Goal: Information Seeking & Learning: Learn about a topic

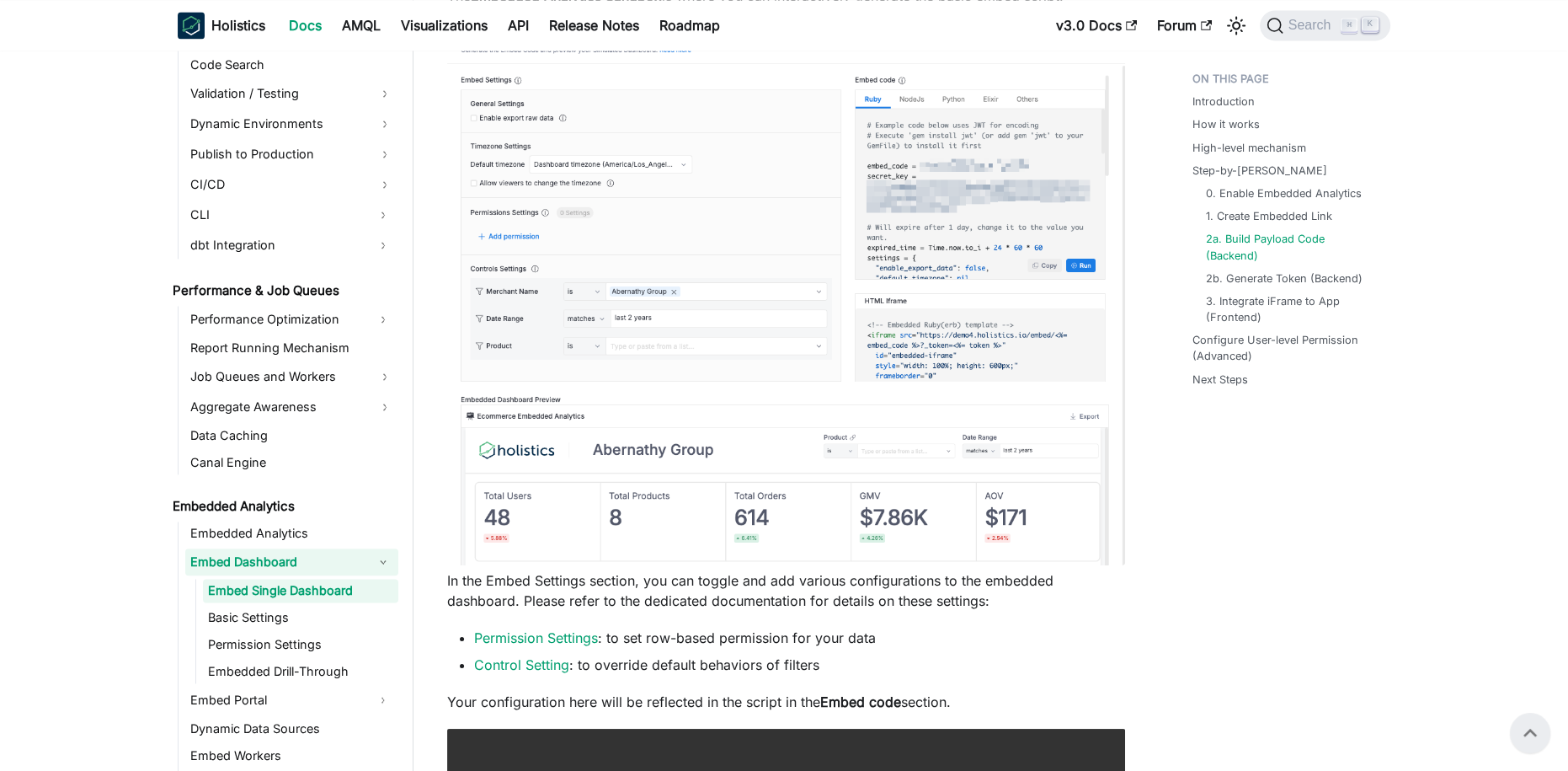
scroll to position [1346, 0]
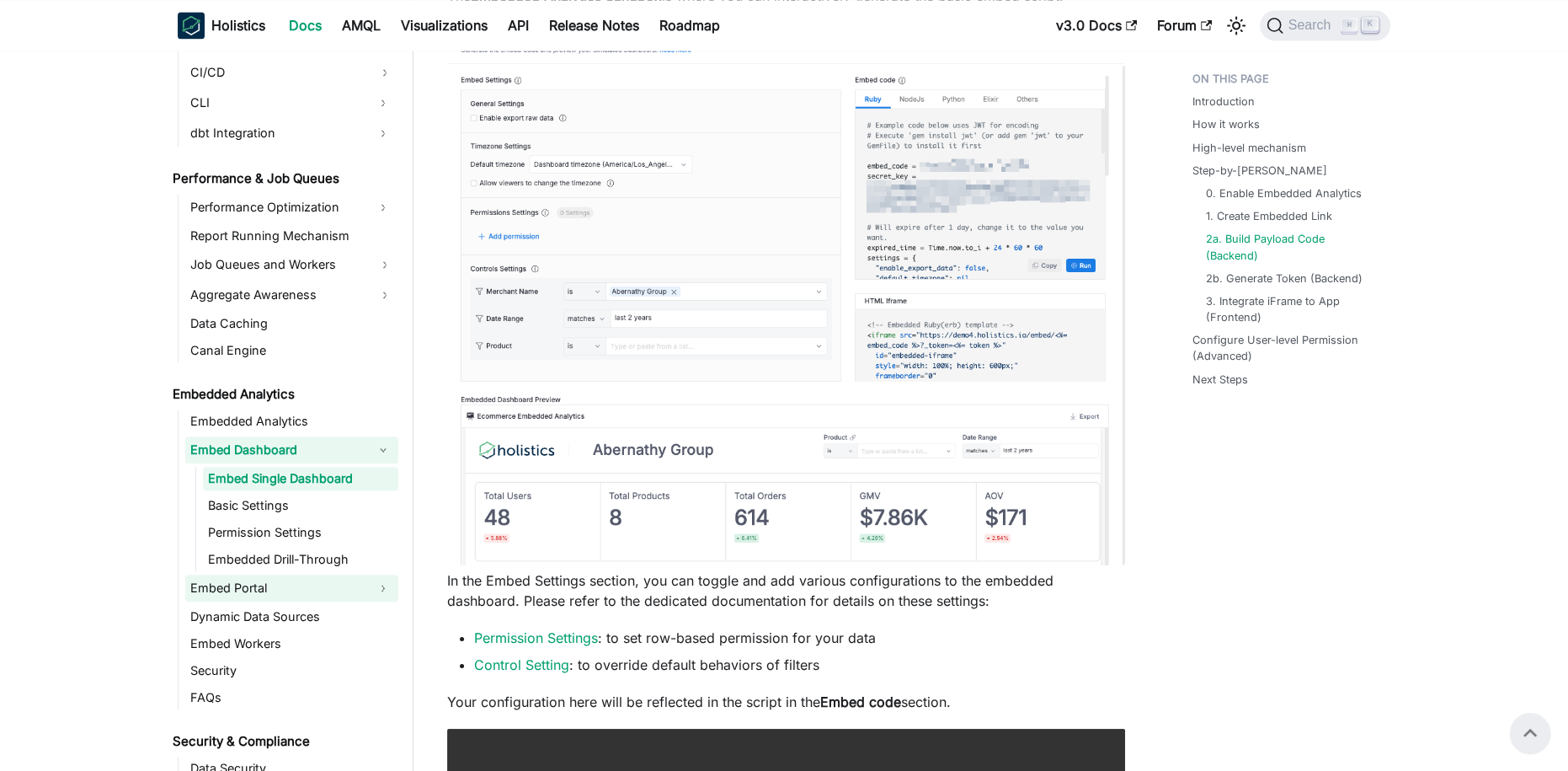
click at [274, 587] on link "Embed Portal" at bounding box center [277, 588] width 183 height 27
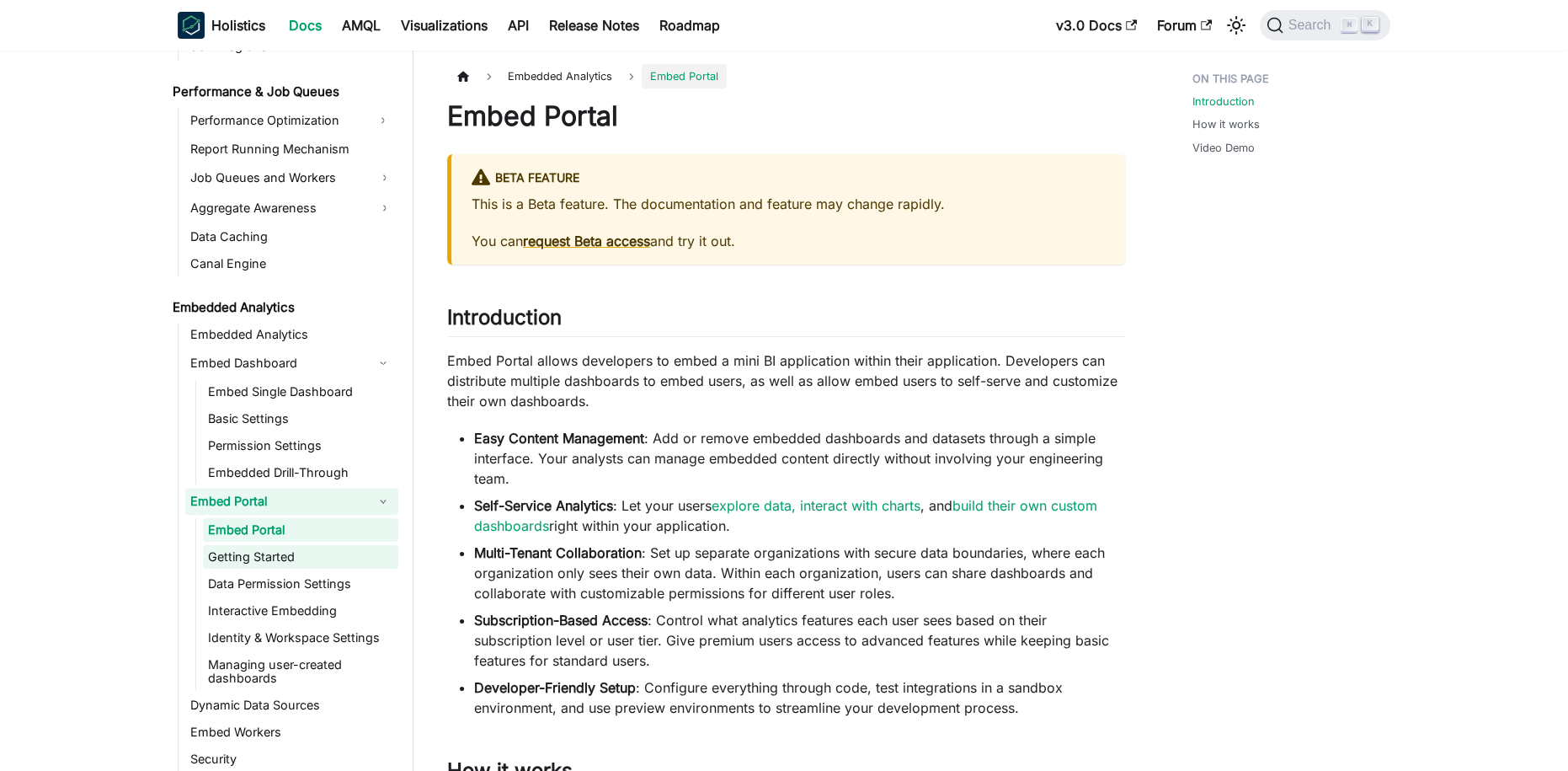
scroll to position [1459, 0]
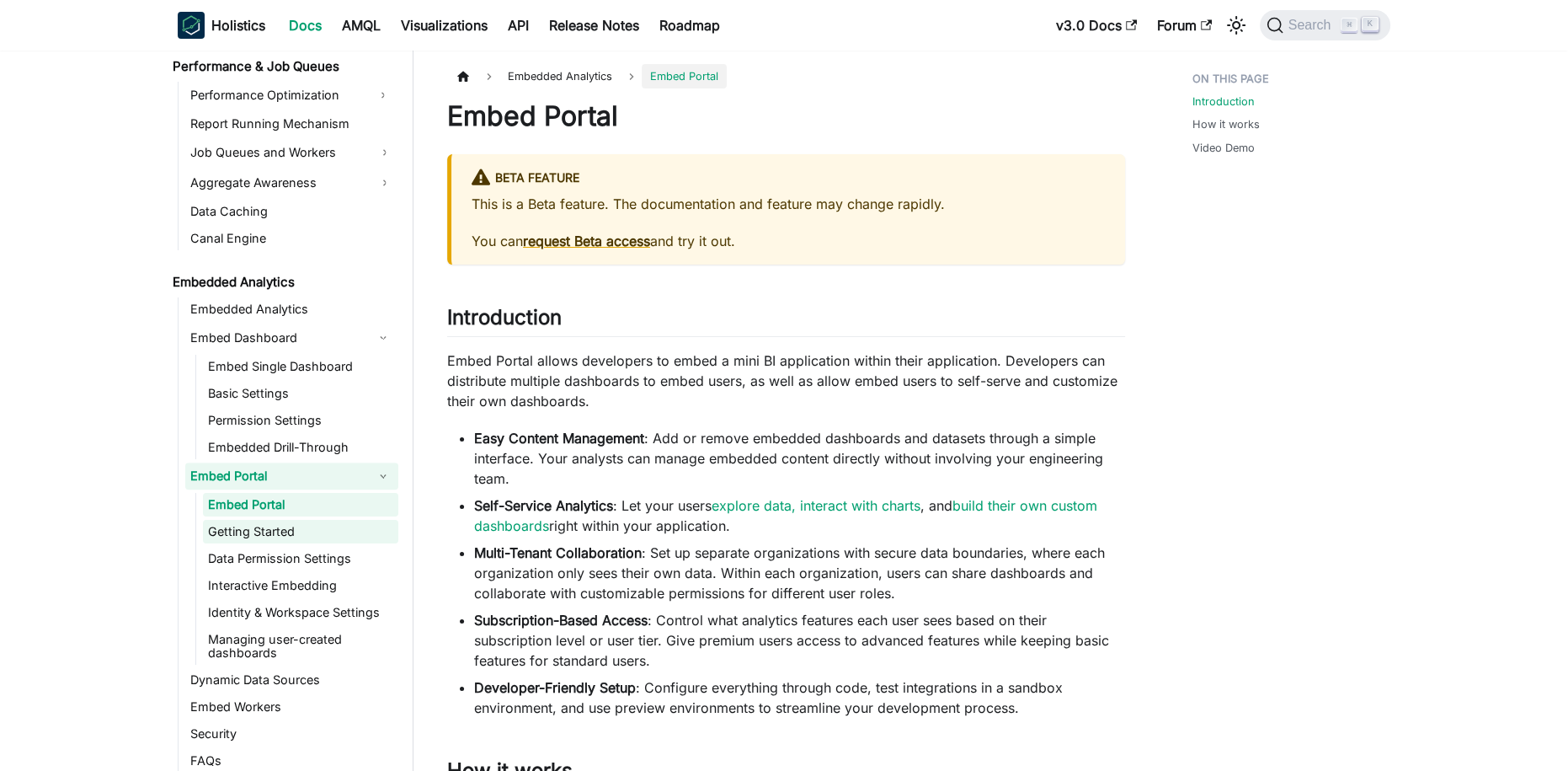
click at [301, 536] on link "Getting Started" at bounding box center [301, 531] width 196 height 23
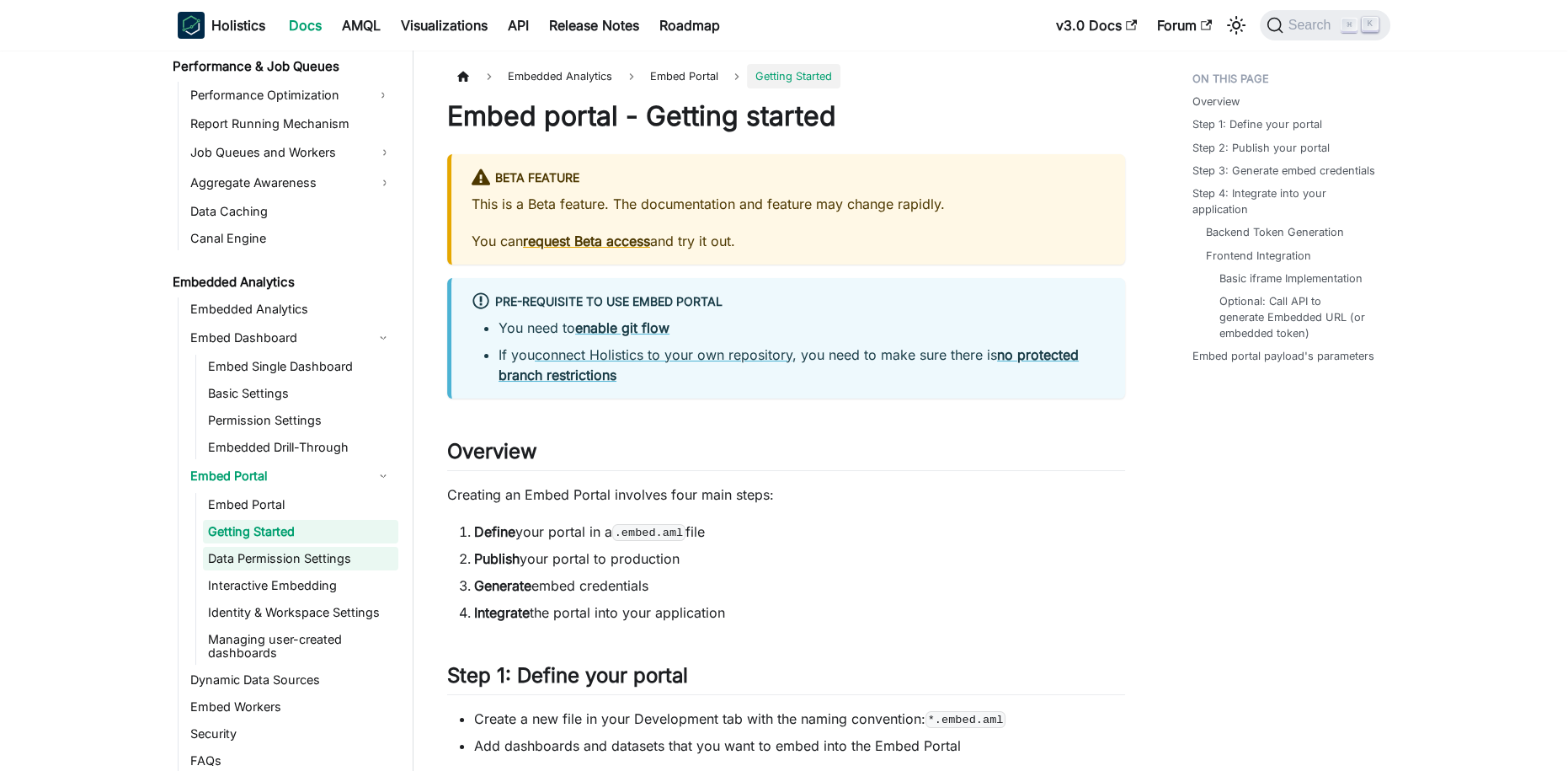
click at [310, 552] on link "Data Permission Settings" at bounding box center [301, 558] width 196 height 23
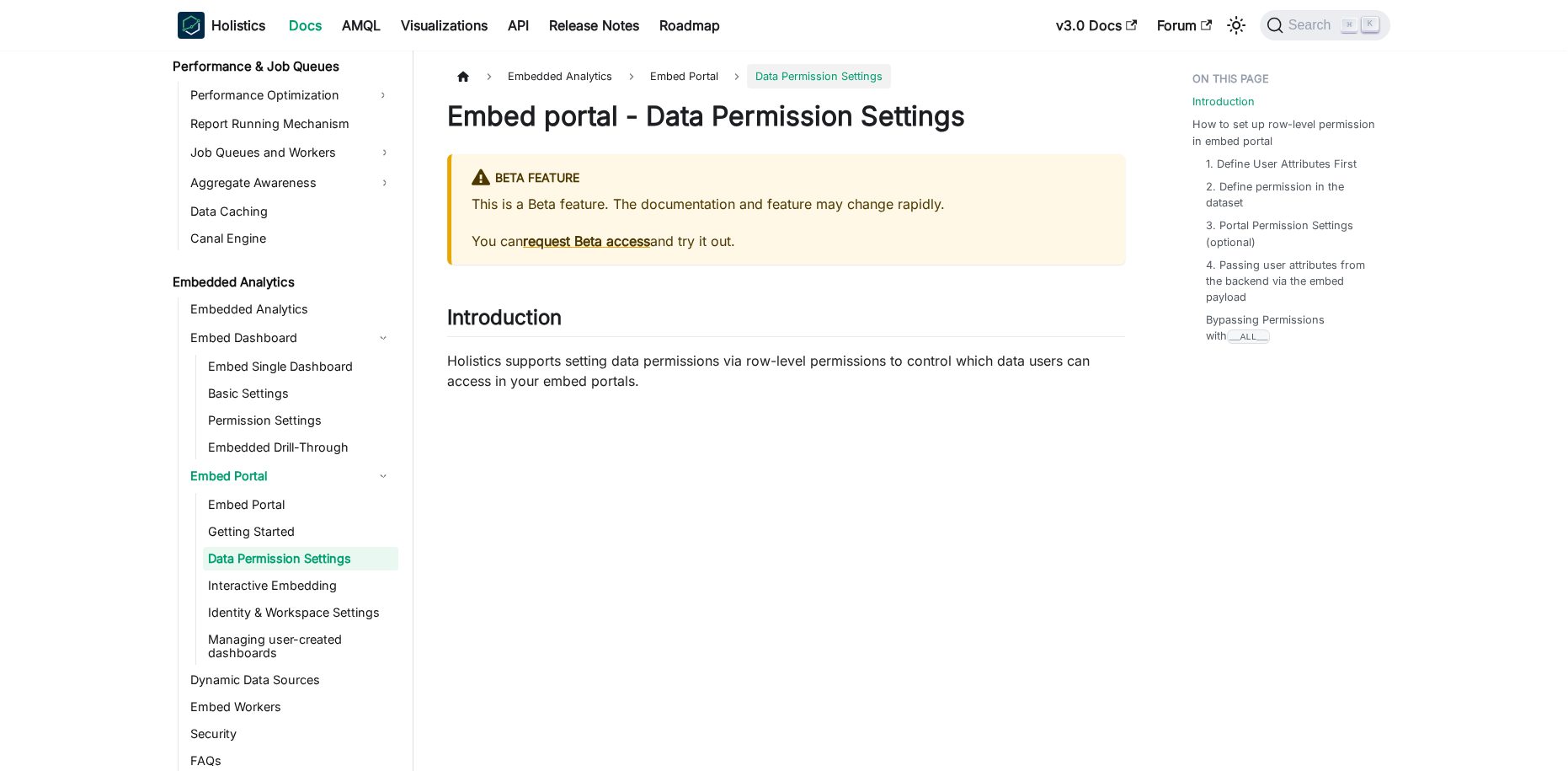
click at [305, 547] on link "Data Permission Settings" at bounding box center [301, 558] width 196 height 23
click at [277, 530] on link "Getting Started" at bounding box center [301, 531] width 196 height 23
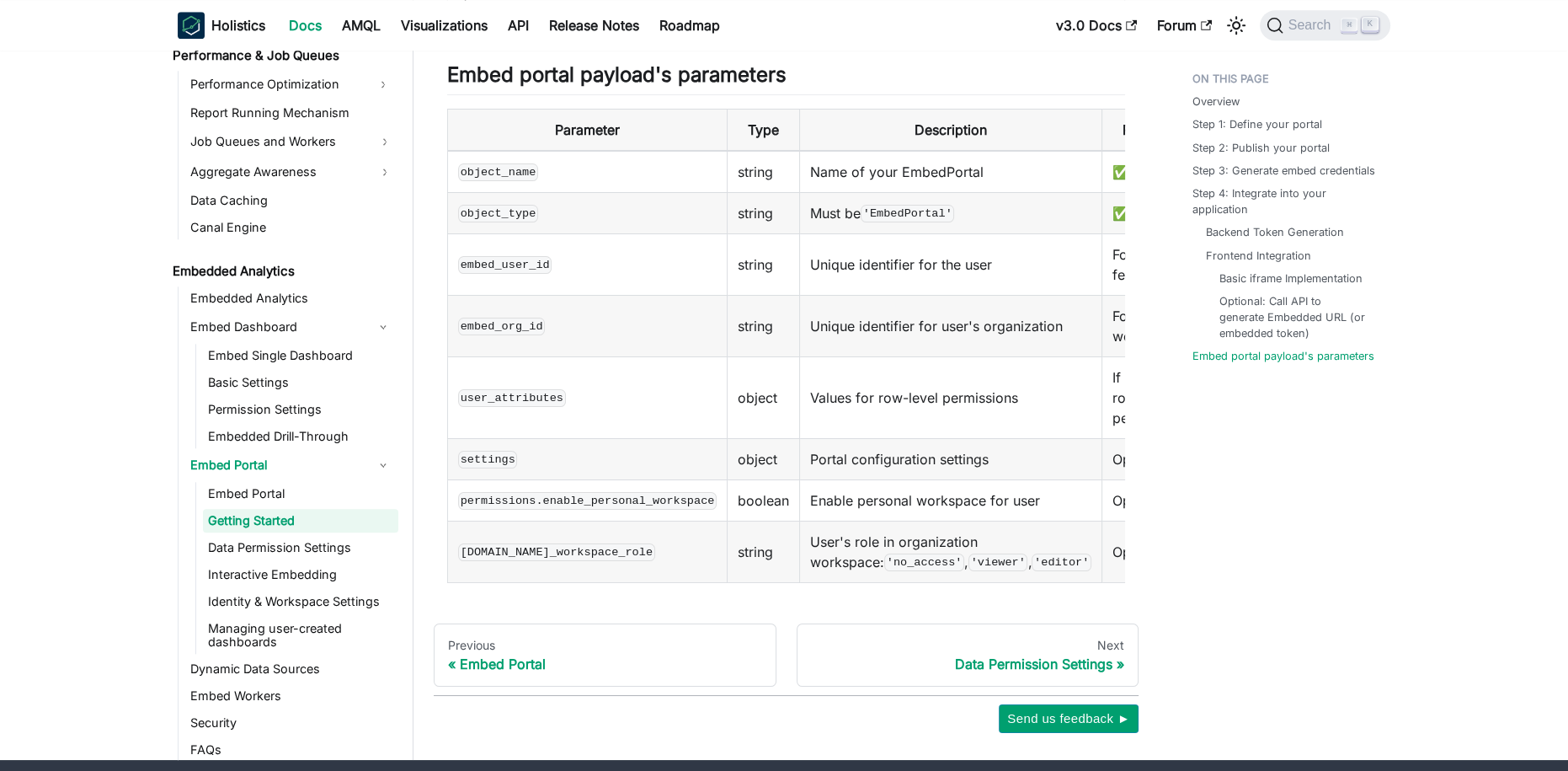
scroll to position [2523, 0]
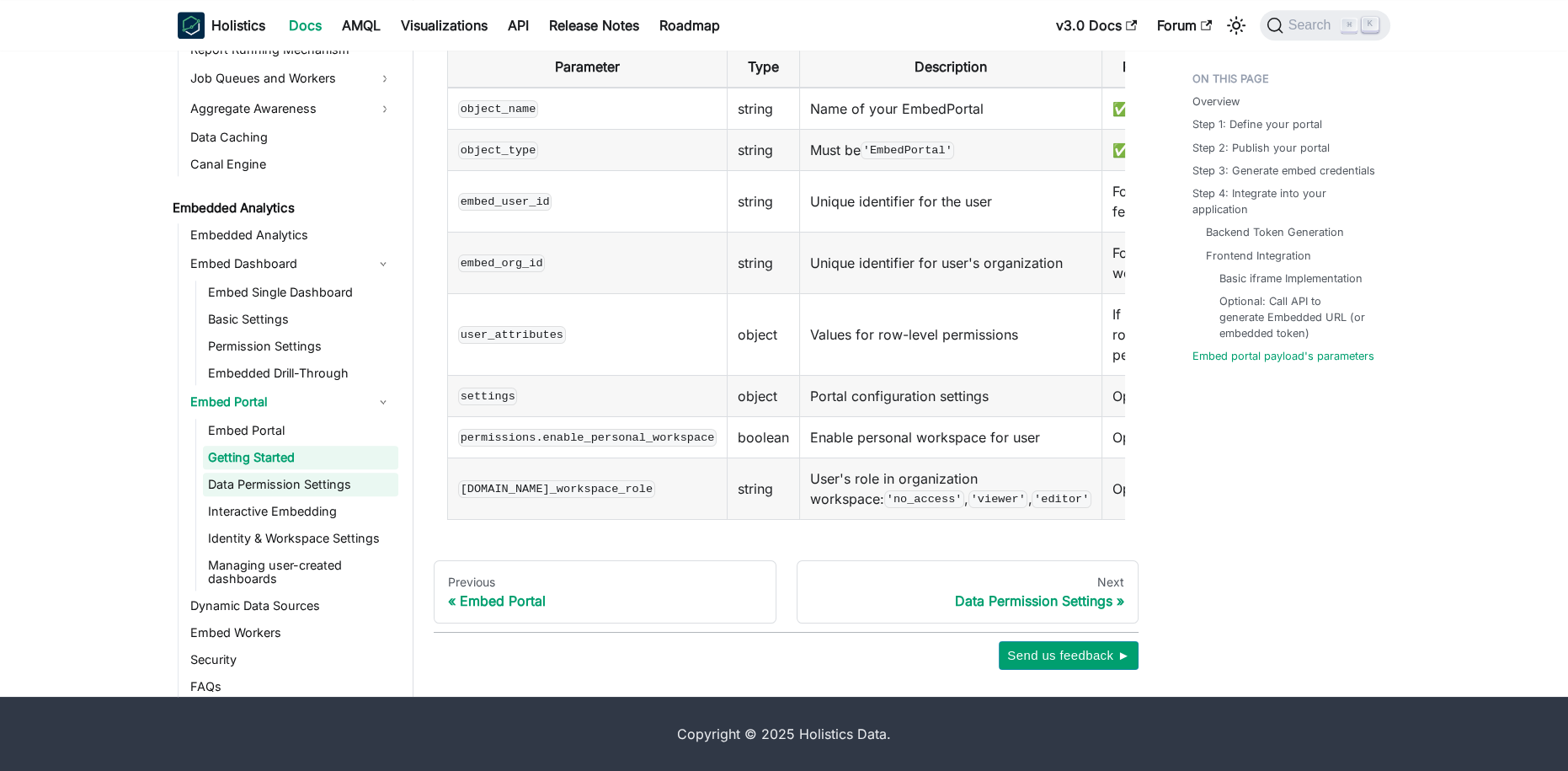
click at [298, 487] on link "Data Permission Settings" at bounding box center [301, 485] width 196 height 23
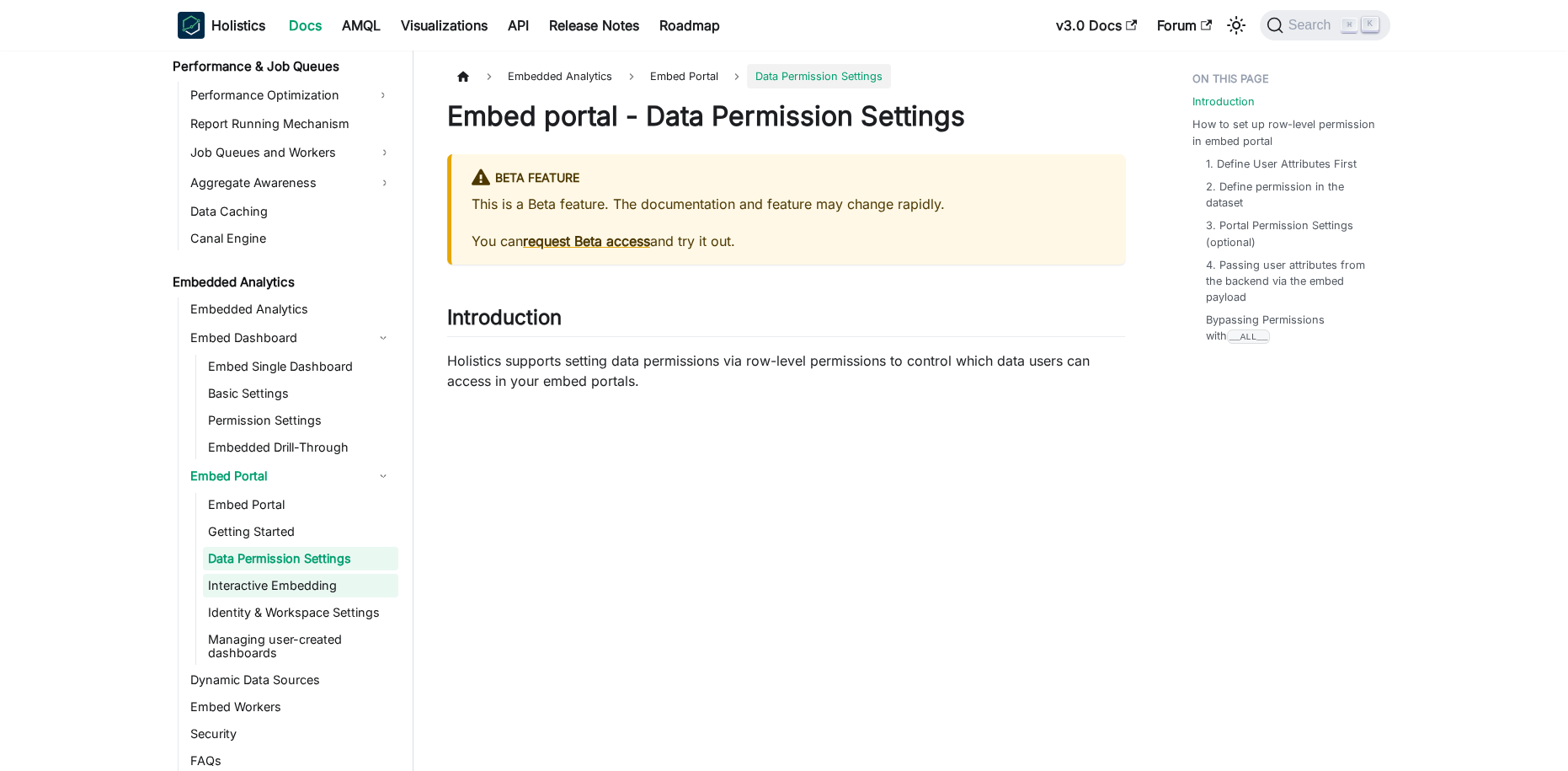
click at [310, 590] on link "Interactive Embedding" at bounding box center [301, 585] width 196 height 23
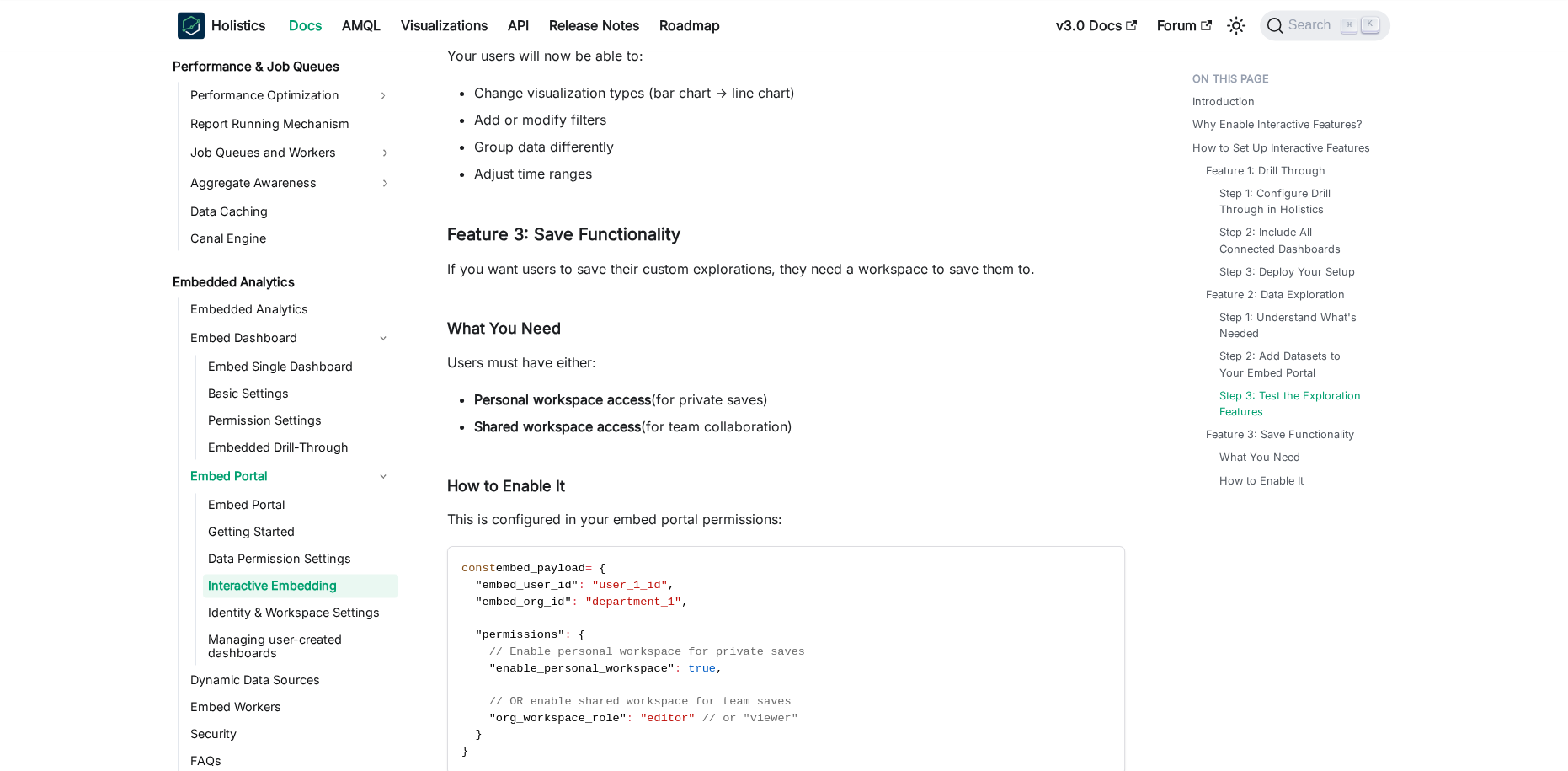
scroll to position [3535, 0]
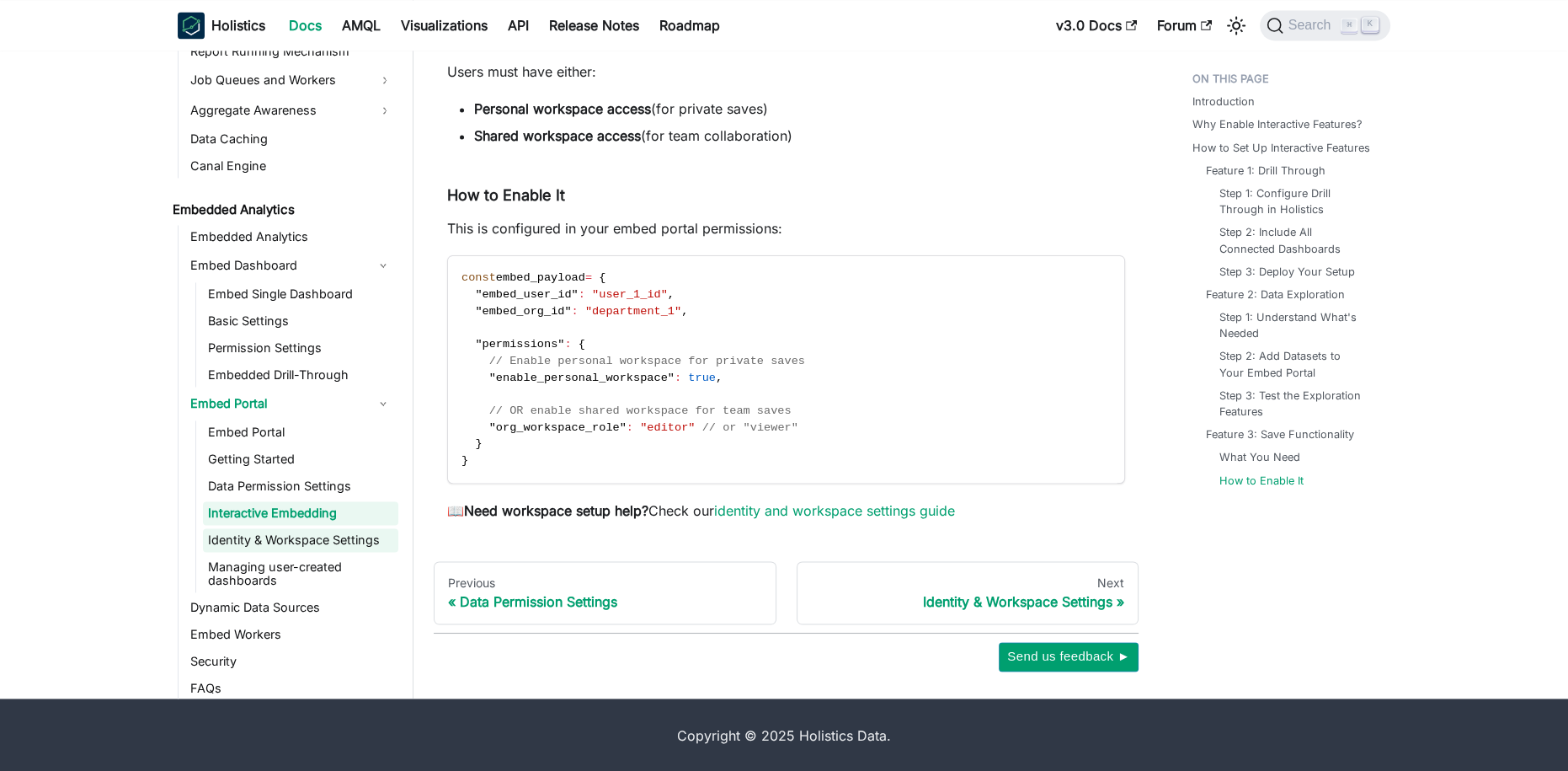
click at [335, 530] on link "Identity & Workspace Settings" at bounding box center [301, 540] width 196 height 23
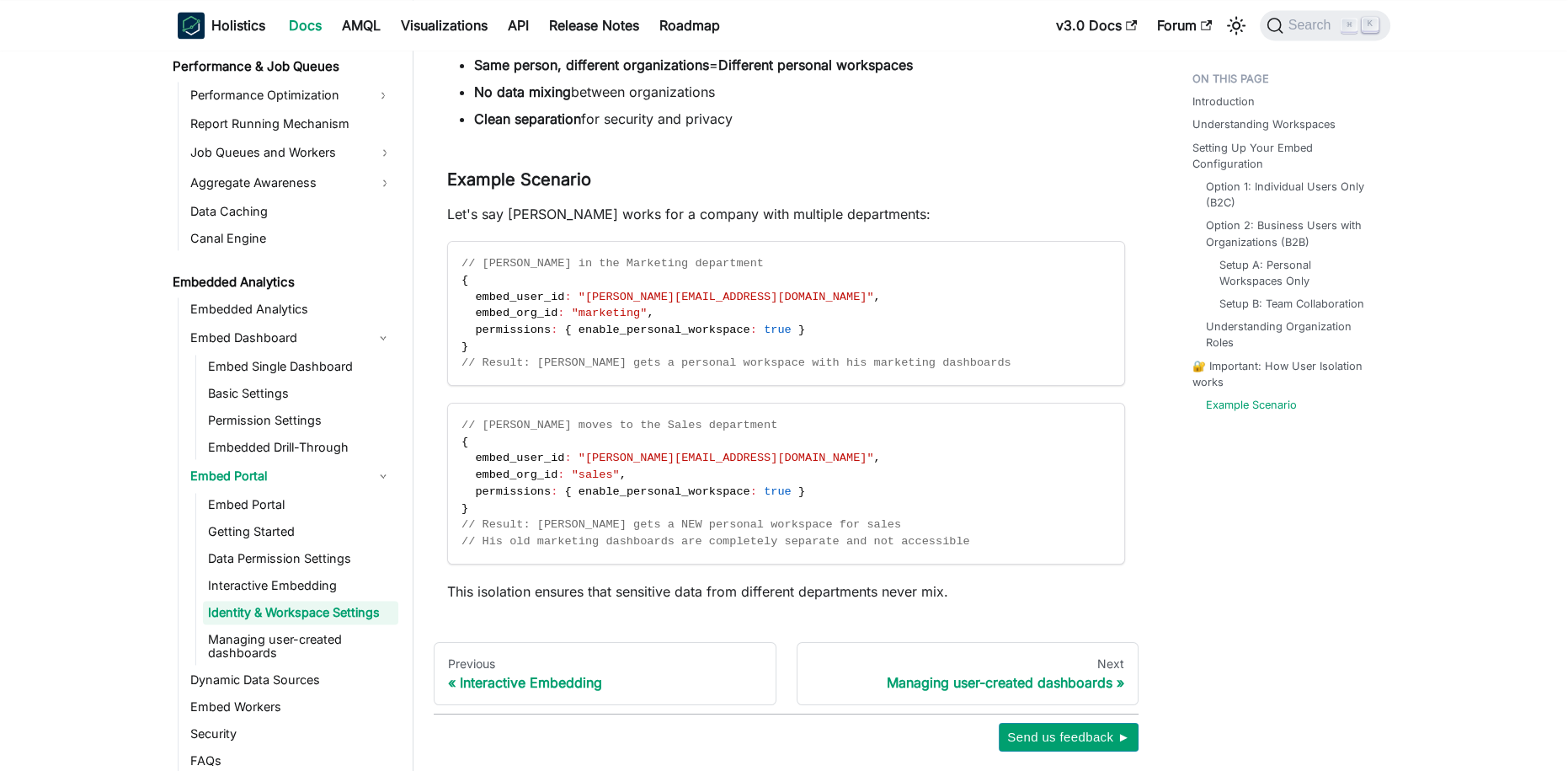
scroll to position [3465, 0]
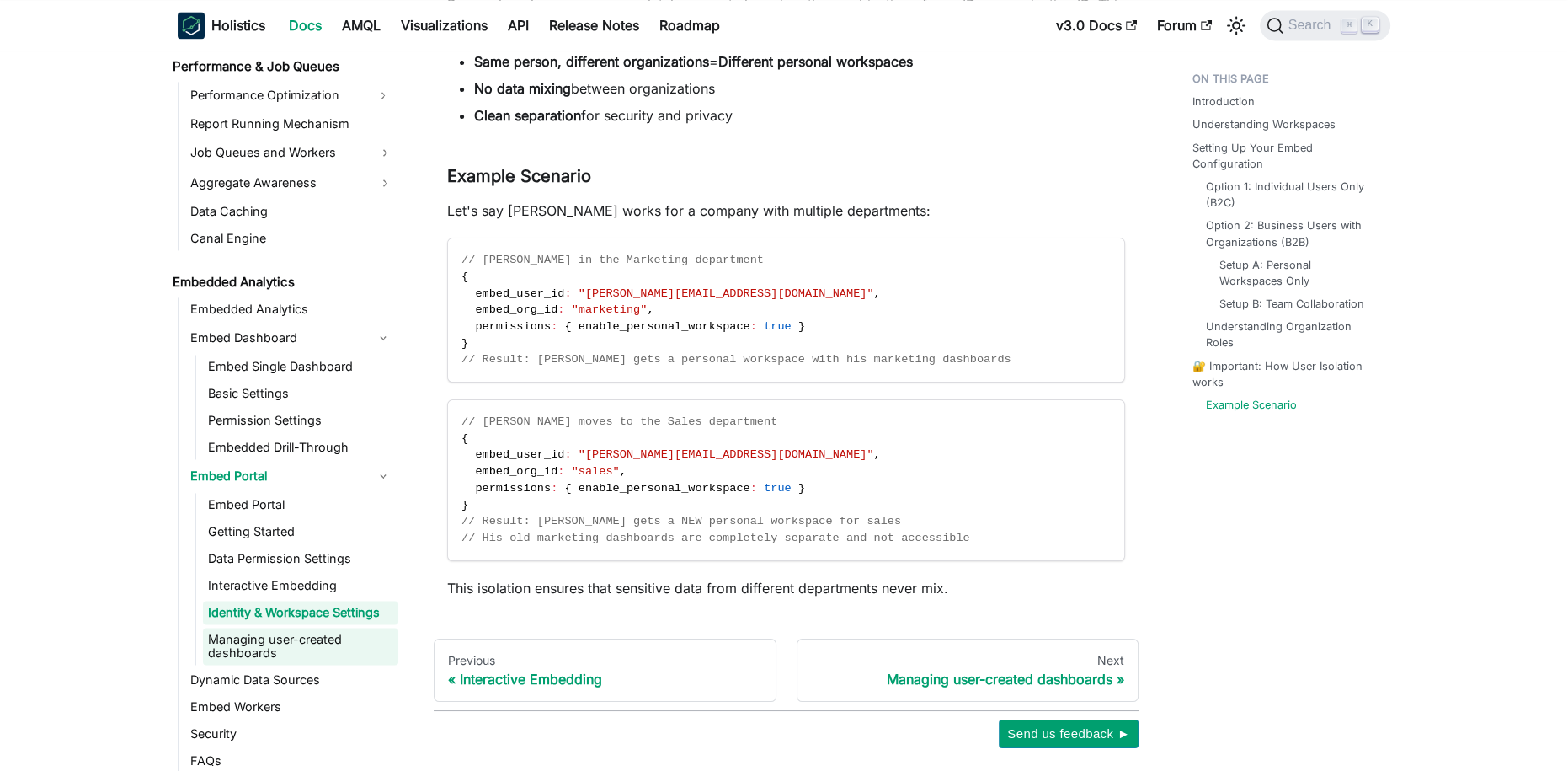
click at [303, 639] on link "Managing user-created dashboards" at bounding box center [301, 646] width 196 height 37
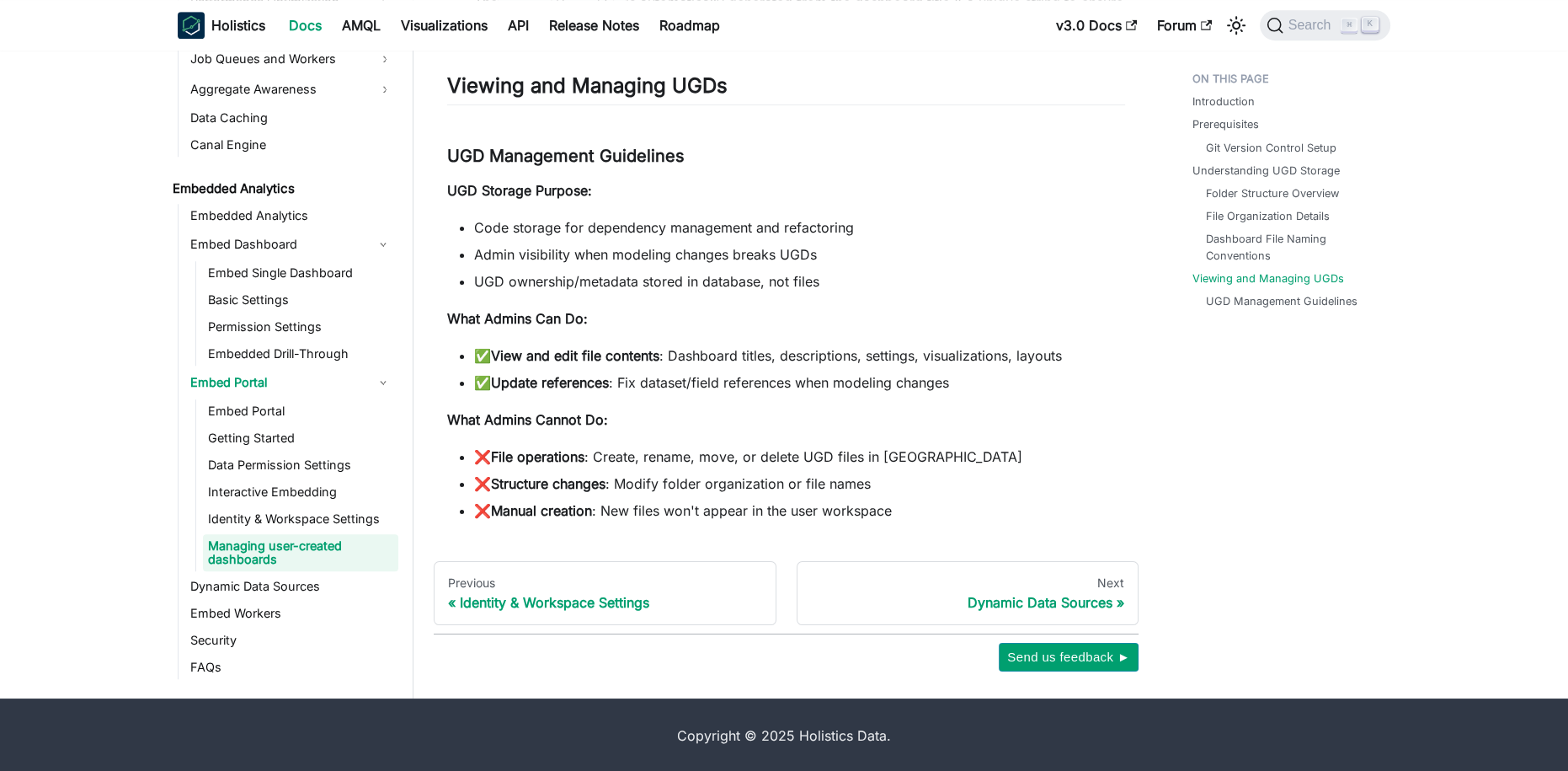
scroll to position [1479, 0]
click at [272, 407] on link "Embed Portal" at bounding box center [301, 412] width 196 height 23
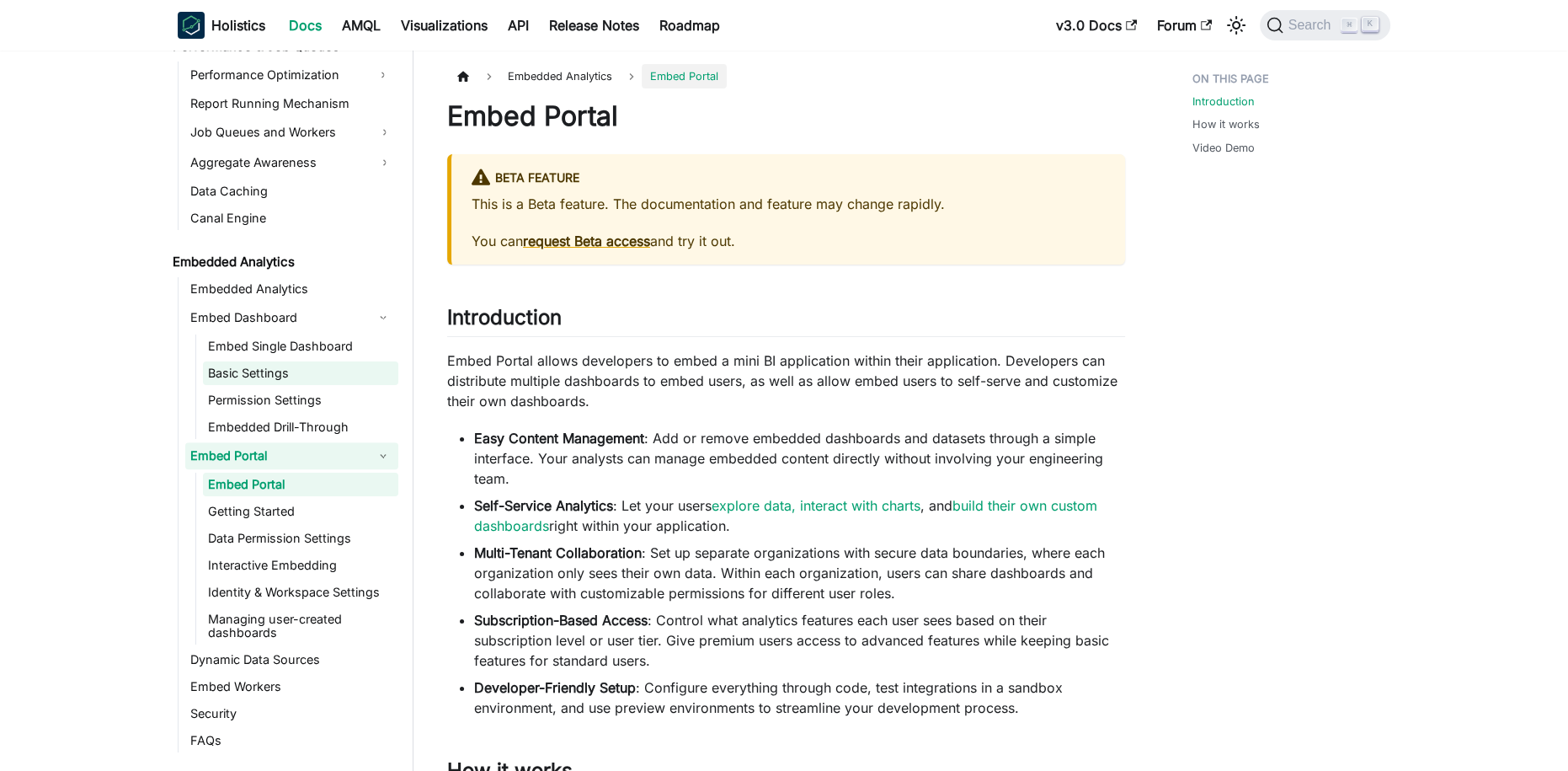
click at [295, 367] on link "Basic Settings" at bounding box center [301, 373] width 196 height 23
